Goal: Check status

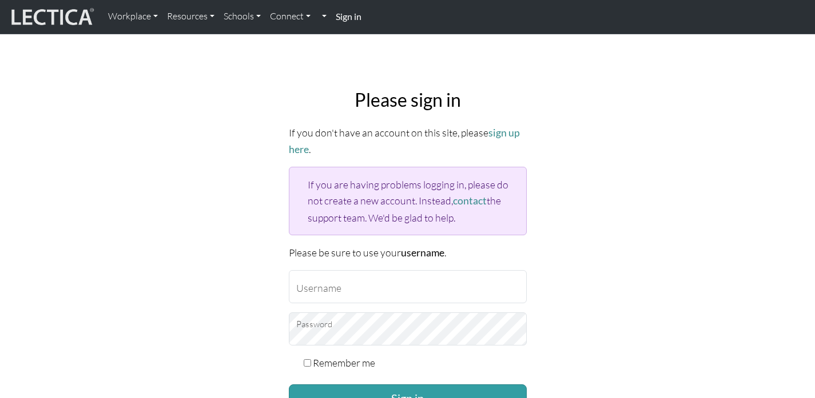
scroll to position [79, 0]
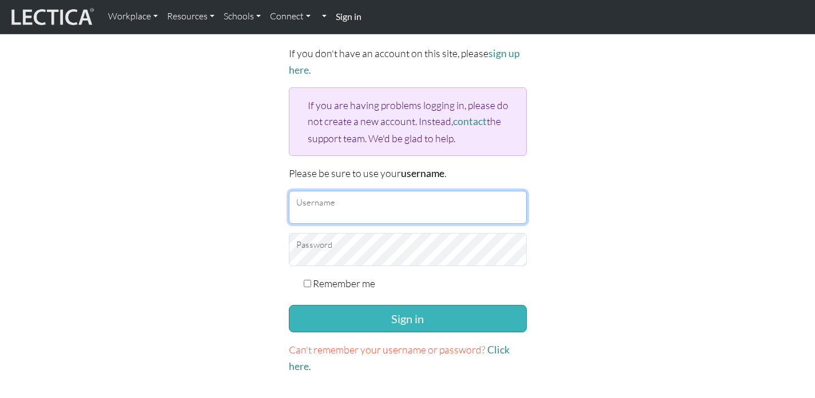
type input "eriksson.anna17@gmail.com"
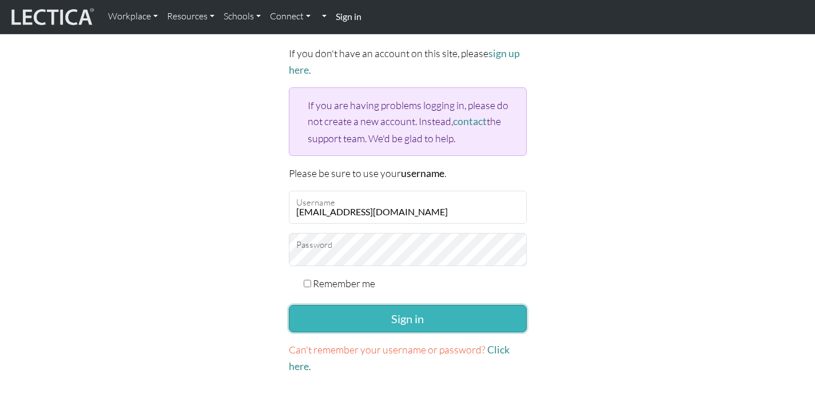
click at [399, 321] on button "Sign in" at bounding box center [408, 318] width 238 height 27
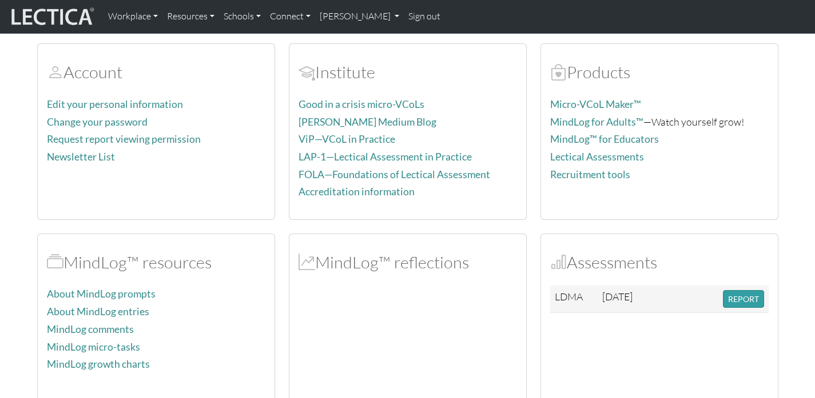
scroll to position [155, 0]
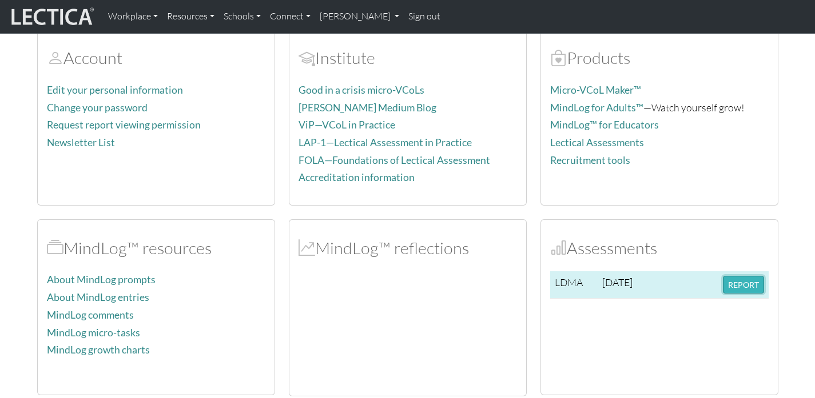
click at [735, 287] on button "REPORT" at bounding box center [743, 285] width 41 height 18
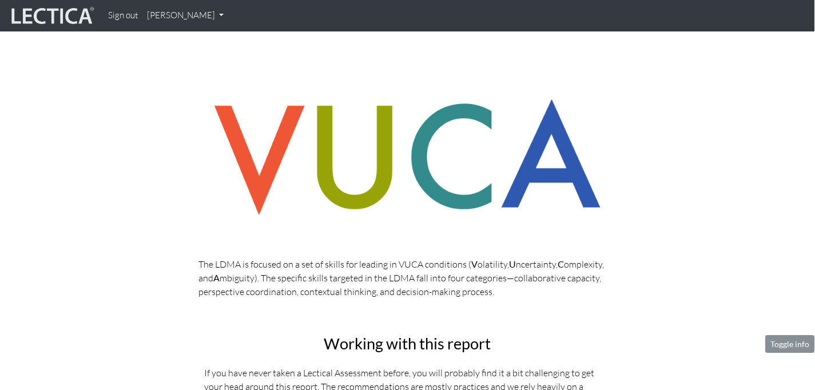
scroll to position [0, 1]
